Goal: Transaction & Acquisition: Download file/media

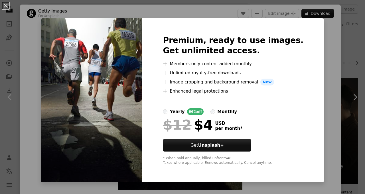
scroll to position [1518, 0]
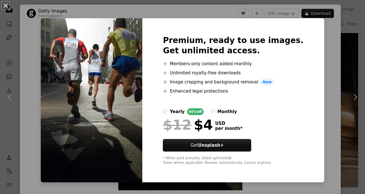
click at [257, 13] on div "An X shape Premium, ready to use images. Get unlimited access. A plus sign Memb…" at bounding box center [182, 97] width 365 height 194
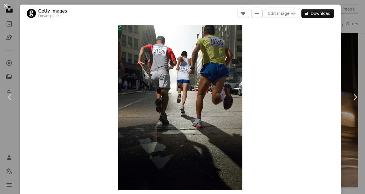
click at [4, 9] on button "An X shape" at bounding box center [5, 5] width 7 height 7
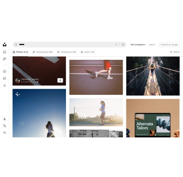
scroll to position [1746, 0]
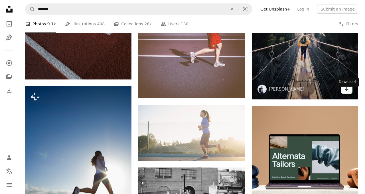
click at [352, 94] on link "Arrow pointing down" at bounding box center [346, 89] width 11 height 9
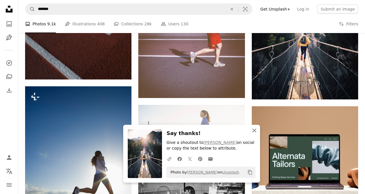
click at [253, 130] on icon "button" at bounding box center [255, 131] width 4 height 4
